Goal: Information Seeking & Learning: Learn about a topic

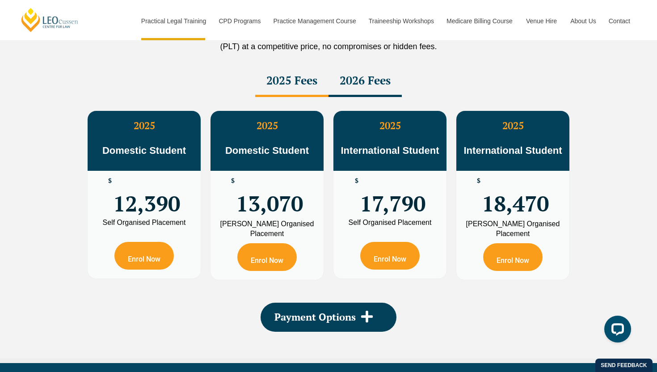
scroll to position [1599, 0]
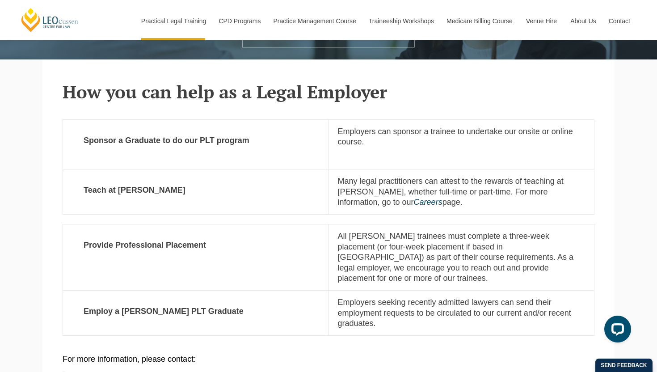
scroll to position [206, 0]
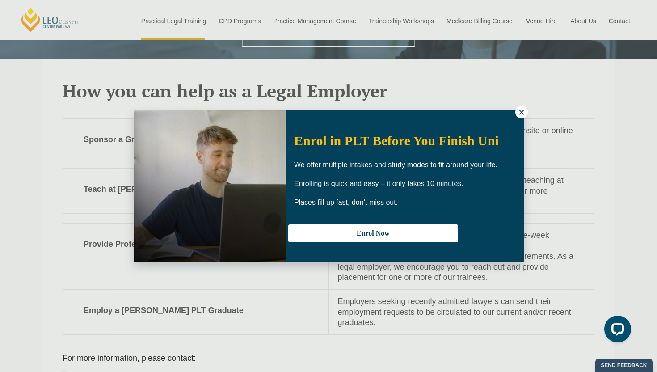
click at [522, 116] on icon at bounding box center [521, 112] width 8 height 8
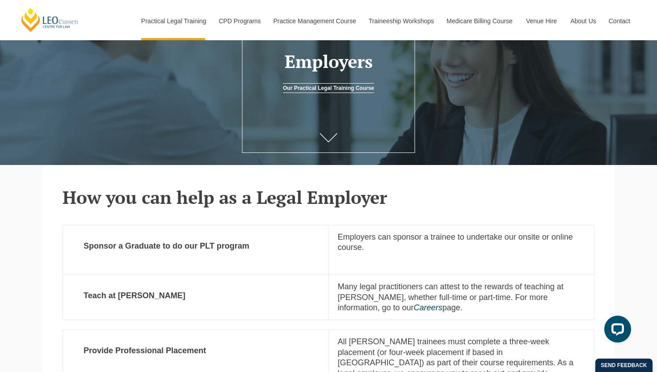
scroll to position [0, 0]
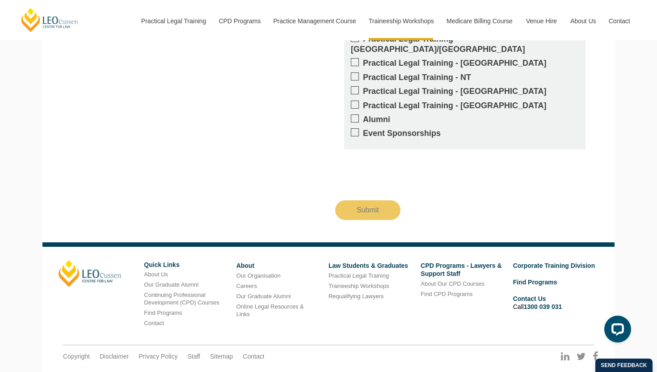
scroll to position [1328, 0]
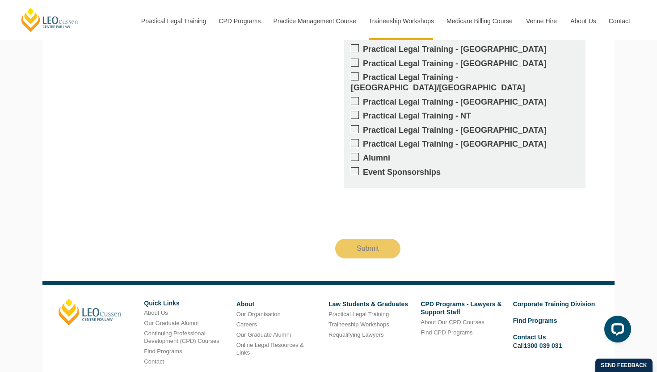
scroll to position [886, 0]
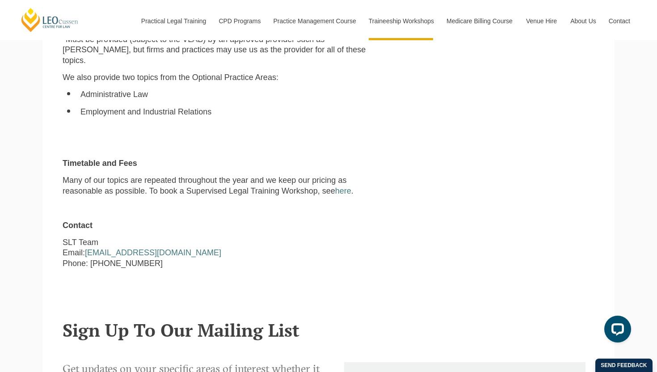
scroll to position [548, 0]
